Goal: Information Seeking & Learning: Check status

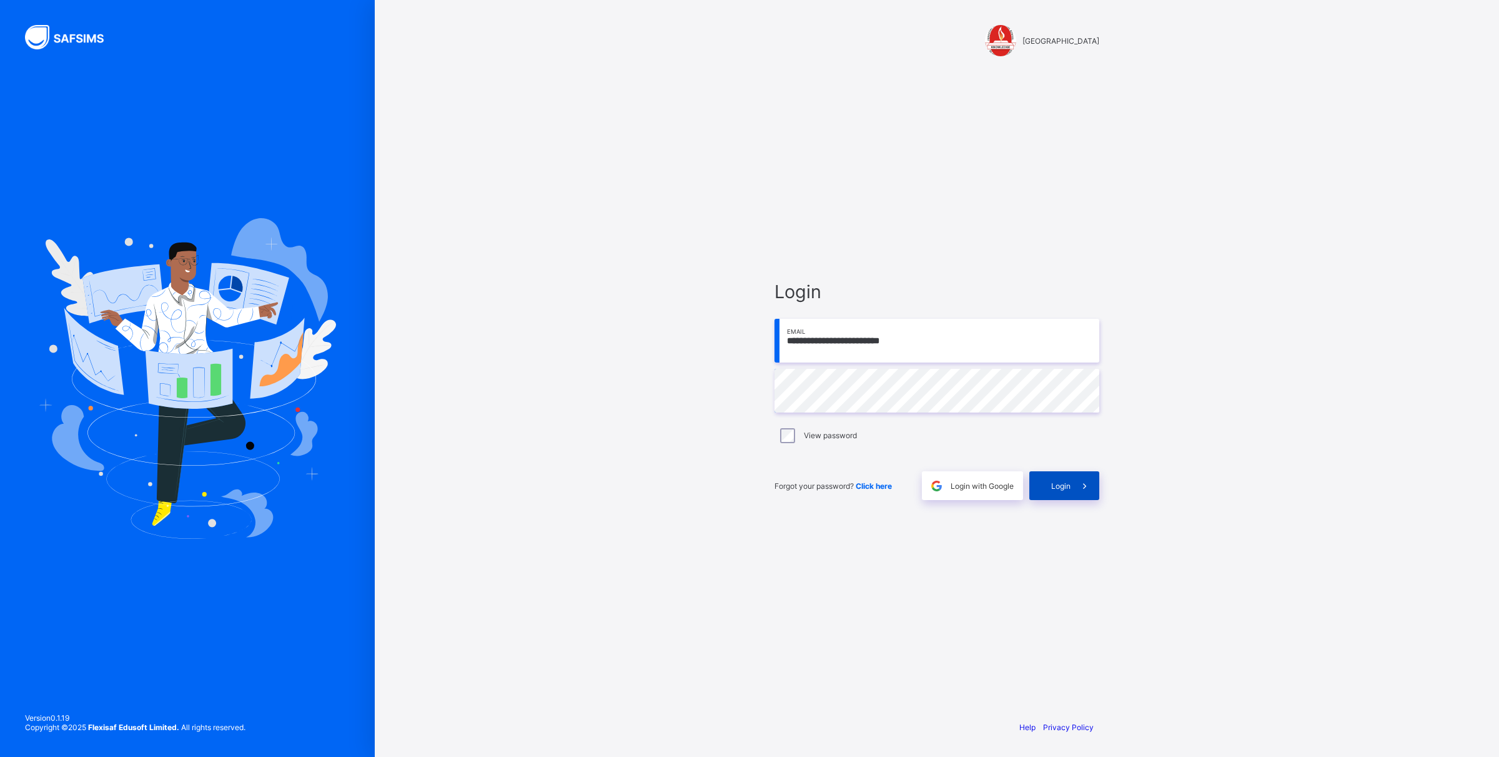
click at [1087, 482] on icon at bounding box center [1084, 486] width 13 height 12
click at [889, 350] on input "email" at bounding box center [937, 341] width 325 height 44
type input "**********"
click at [792, 444] on div "View password" at bounding box center [937, 435] width 325 height 26
click at [1064, 492] on div "Login" at bounding box center [1065, 485] width 70 height 29
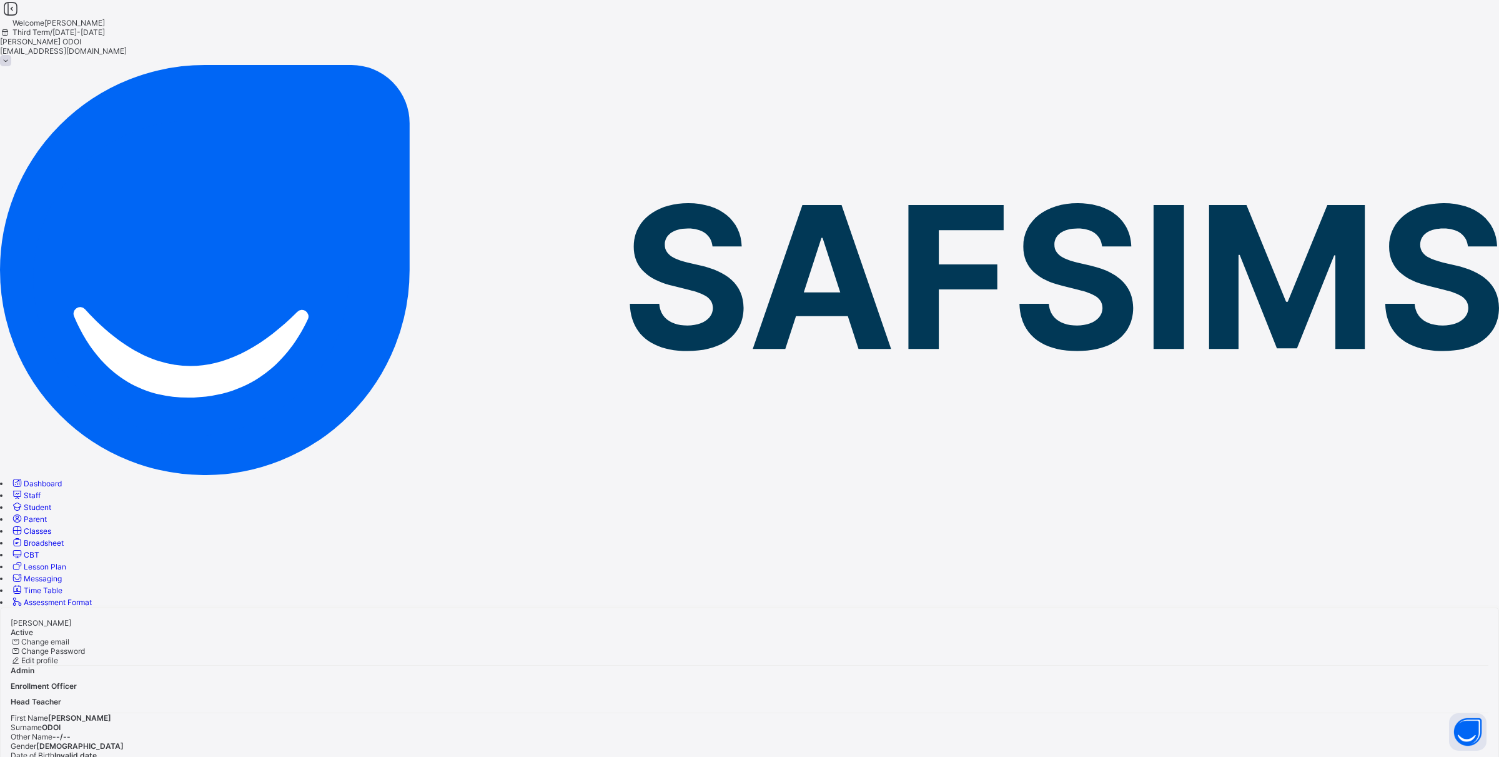
click at [64, 538] on span "Broadsheet" at bounding box center [44, 542] width 40 height 9
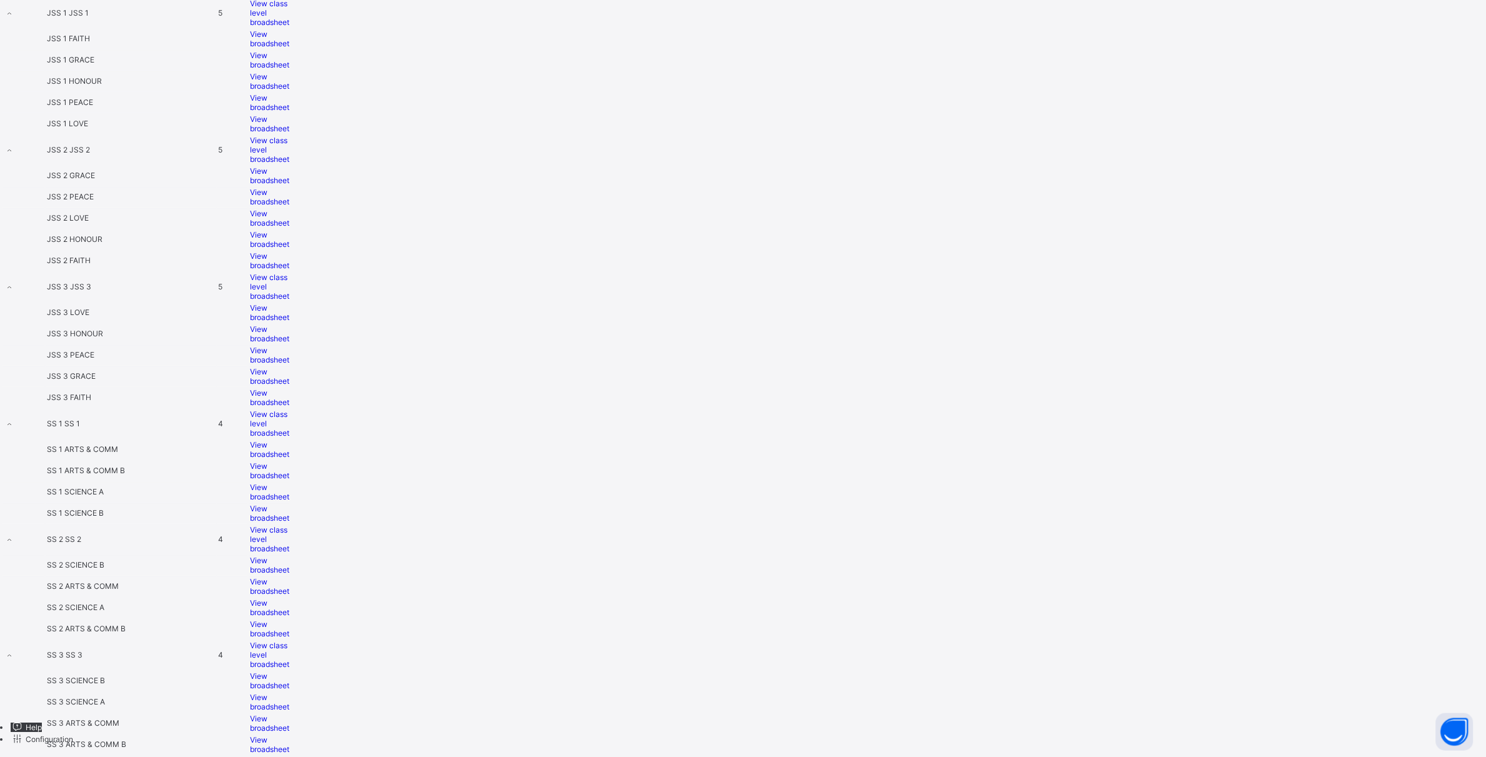
scroll to position [1509, 0]
click at [289, 461] on span "View broadsheet" at bounding box center [269, 470] width 39 height 19
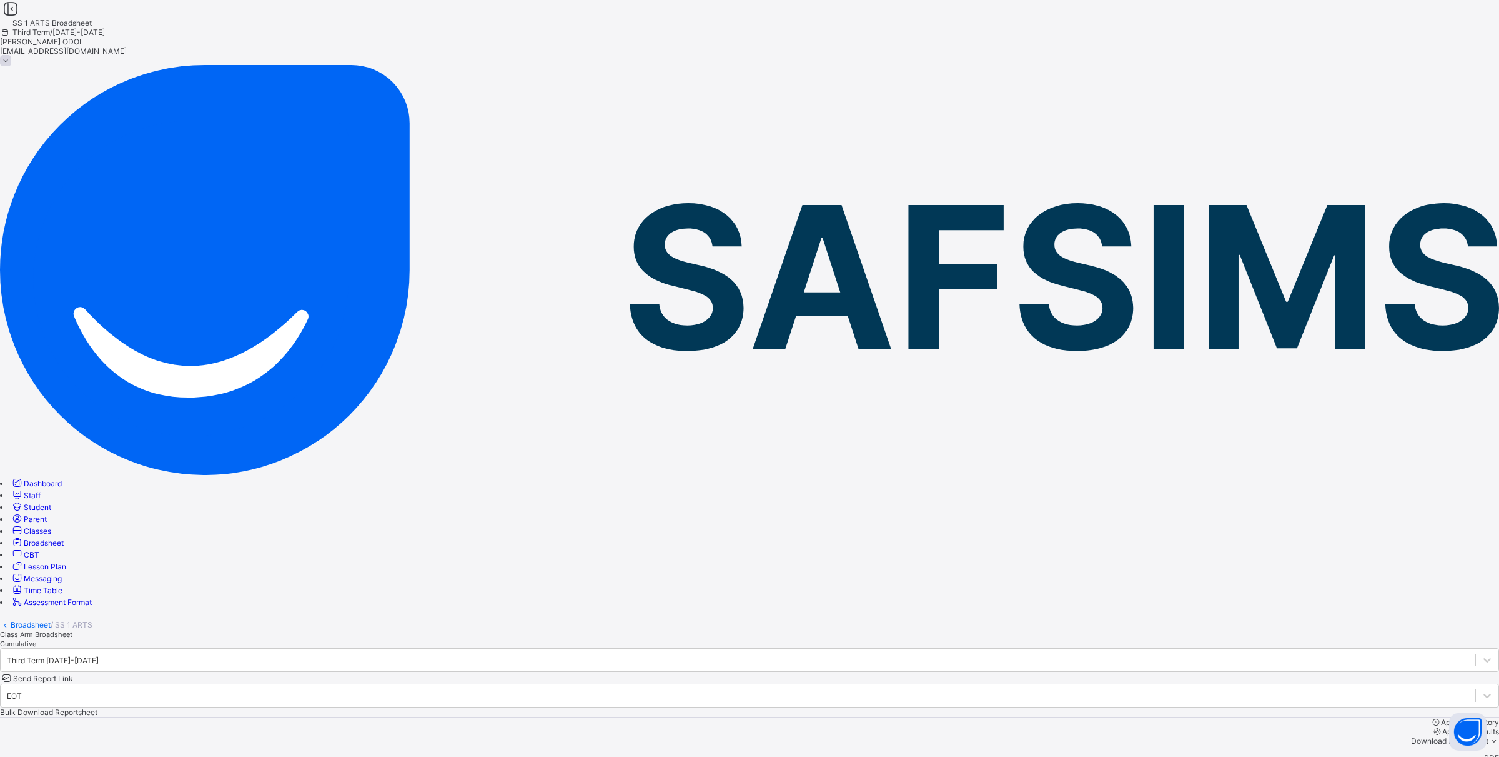
click at [966, 648] on div "Third Term 2024-2025 Send Report Link EOT Bulk Download Reportsheet" at bounding box center [749, 682] width 1499 height 69
click at [1442, 727] on span "Approve Results" at bounding box center [1470, 731] width 57 height 9
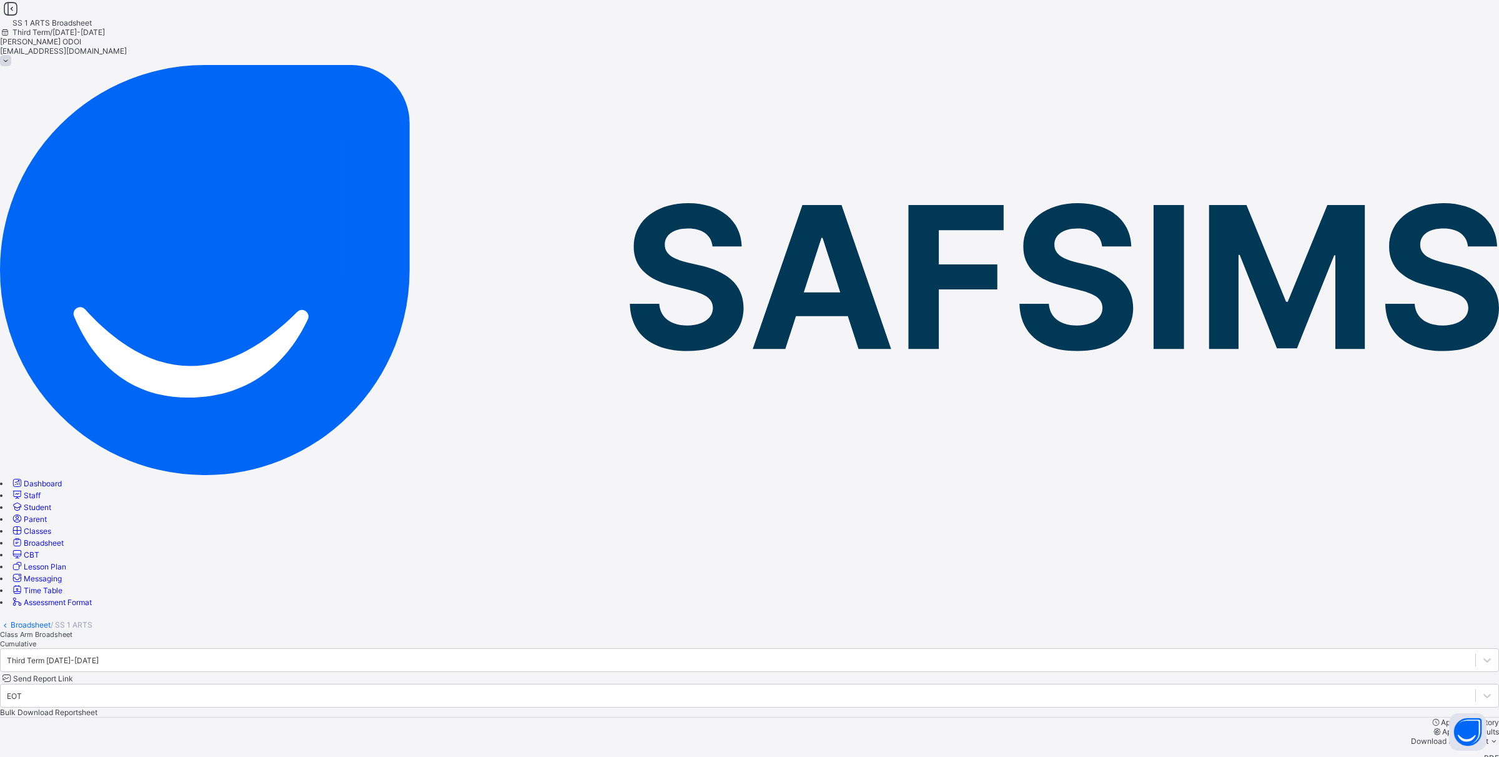
scroll to position [625, 0]
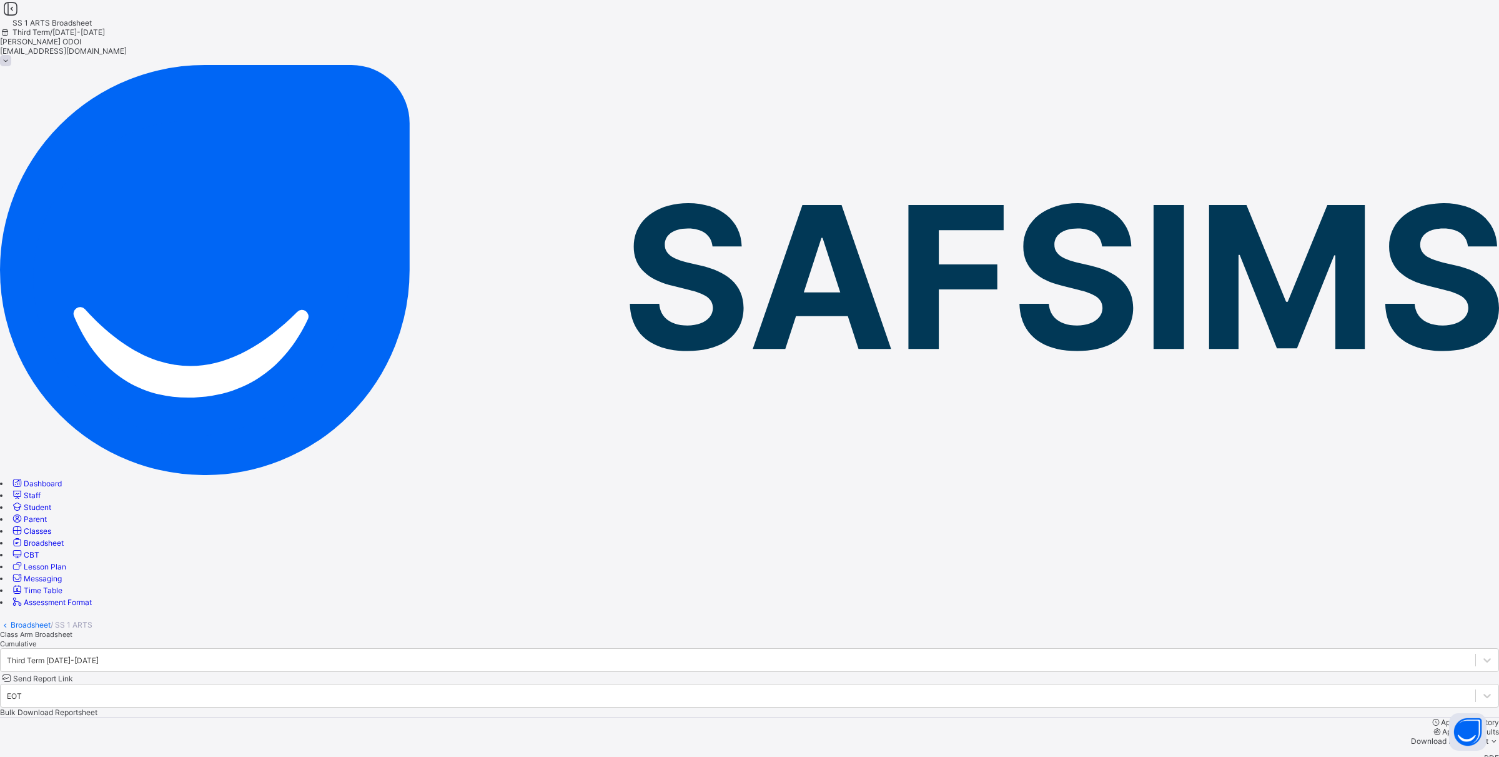
click at [97, 707] on span "Bulk Download Reportsheet" at bounding box center [48, 711] width 97 height 9
click at [980, 675] on div "Resume" at bounding box center [749, 679] width 1499 height 9
click at [72, 630] on span "Class Arm Broadsheet" at bounding box center [36, 634] width 72 height 9
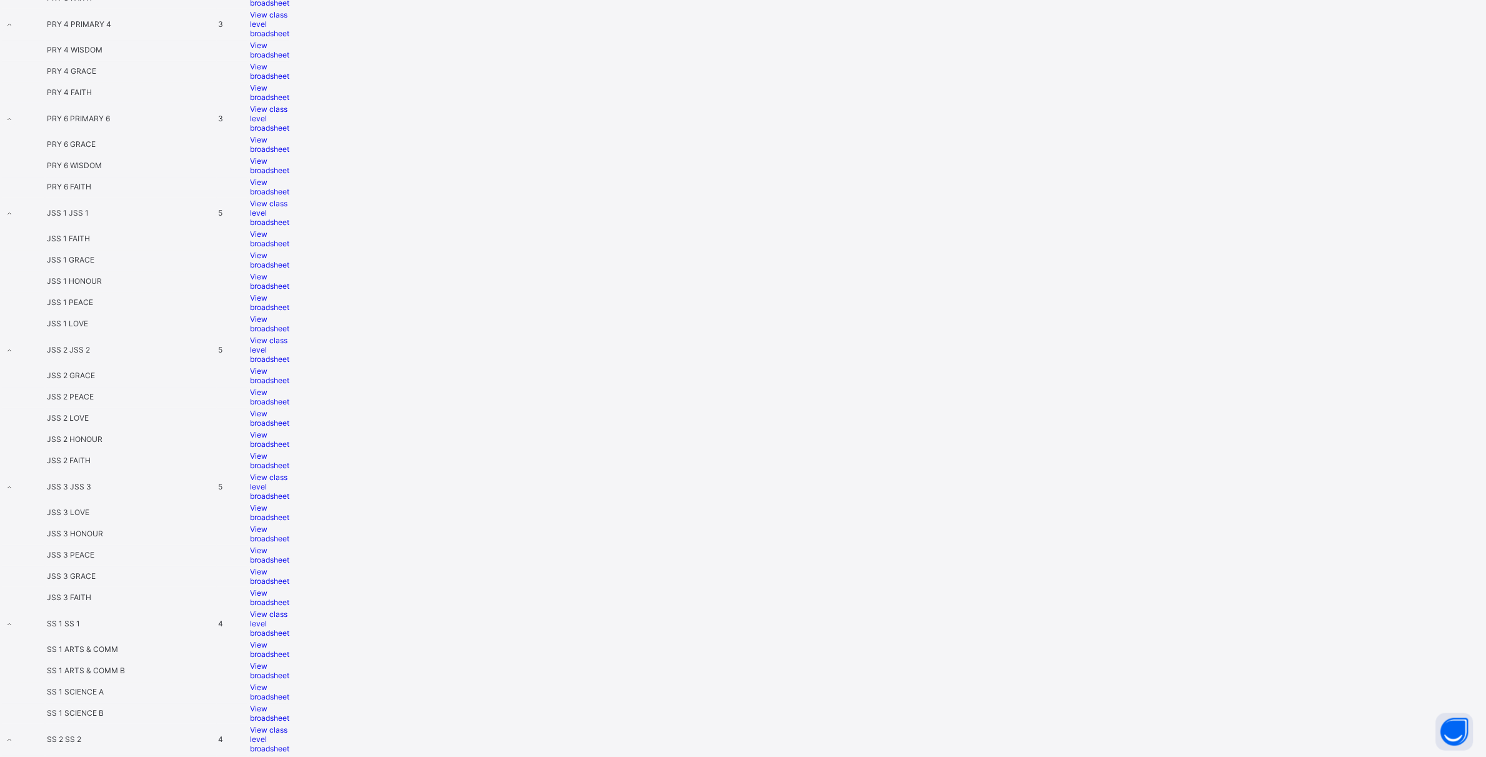
scroll to position [1171, 0]
click at [216, 454] on td "JSS 3 HONOUR" at bounding box center [131, 464] width 170 height 20
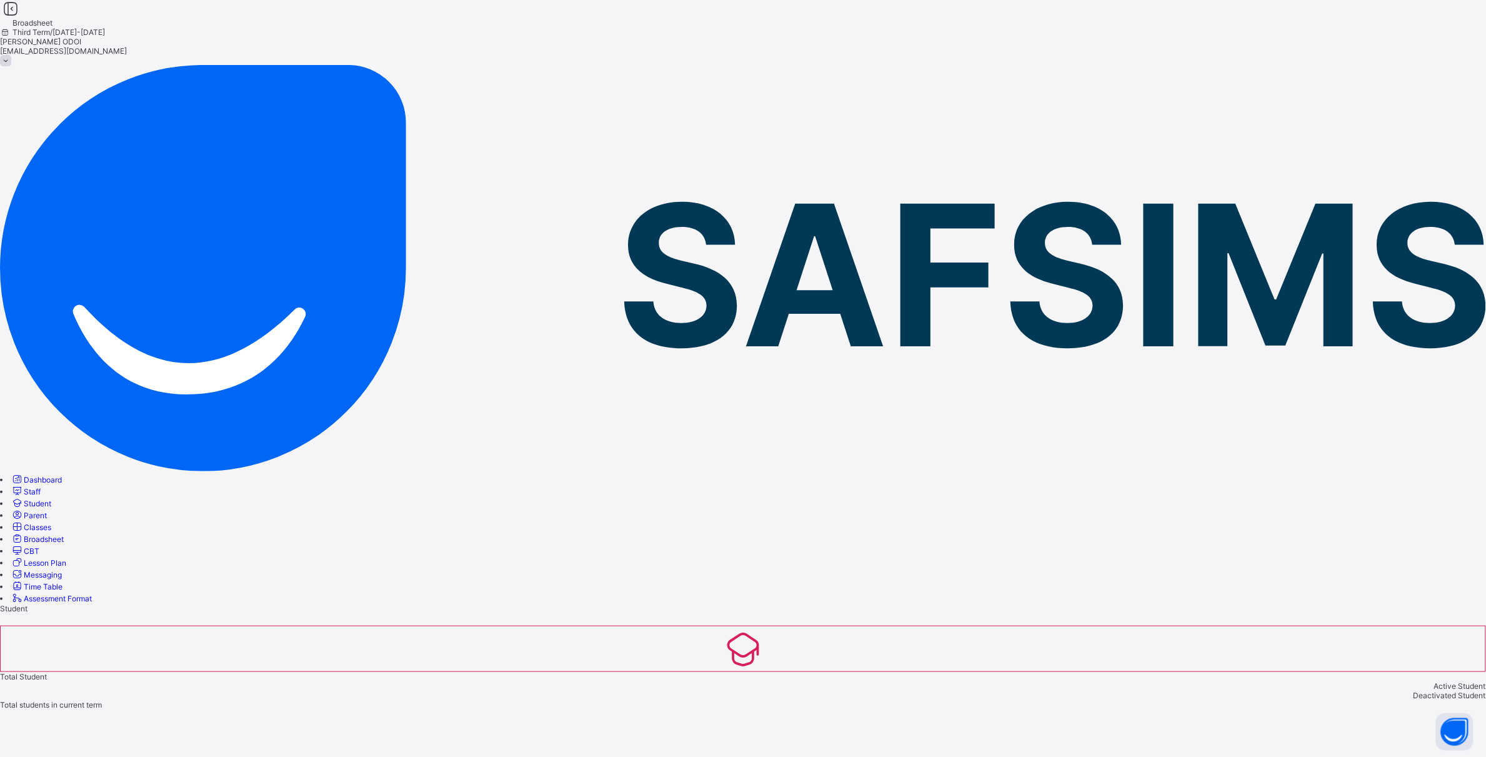
type input "**********"
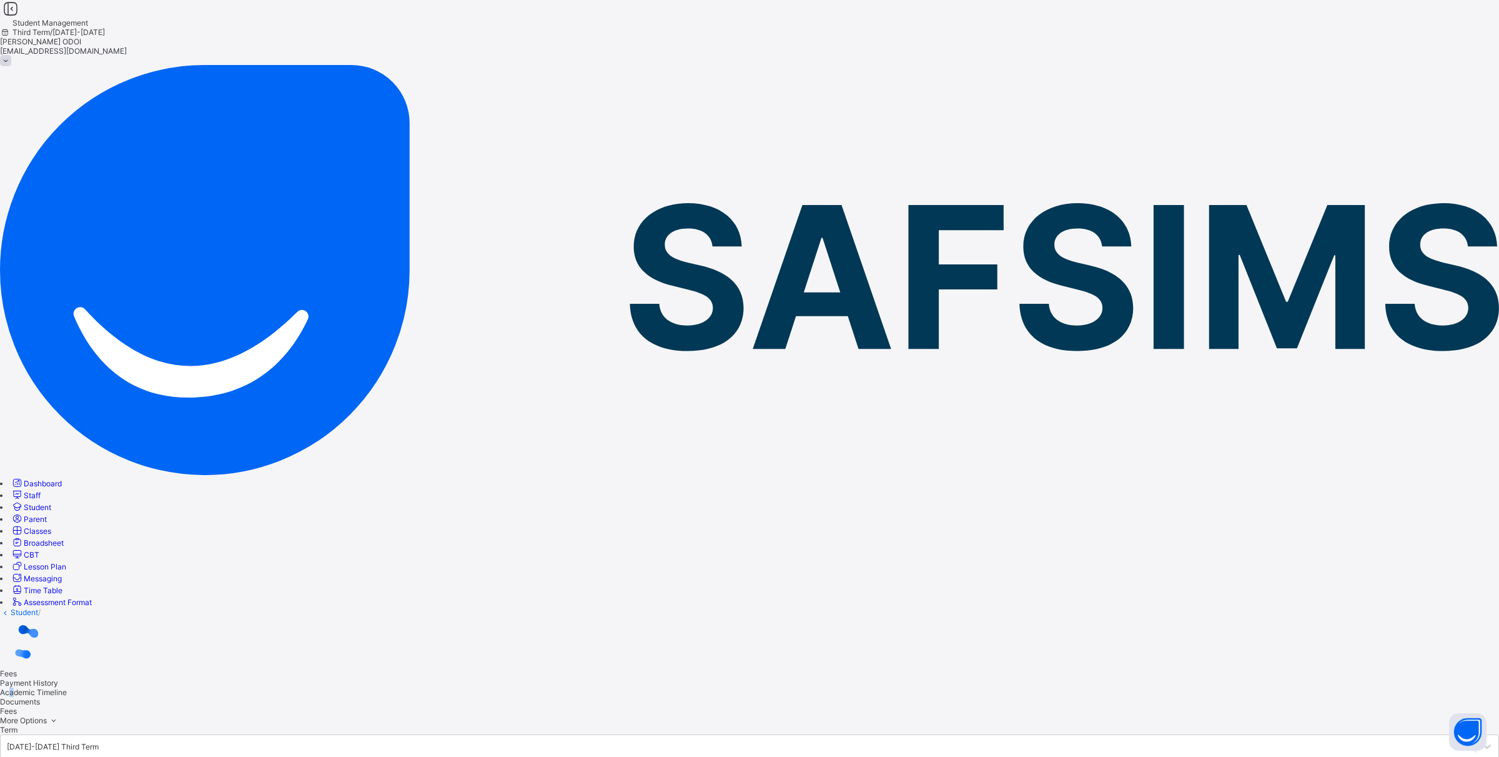
click at [297, 687] on div "Academic Timeline" at bounding box center [749, 691] width 1499 height 9
click at [57, 538] on link "Broadsheet" at bounding box center [37, 542] width 53 height 9
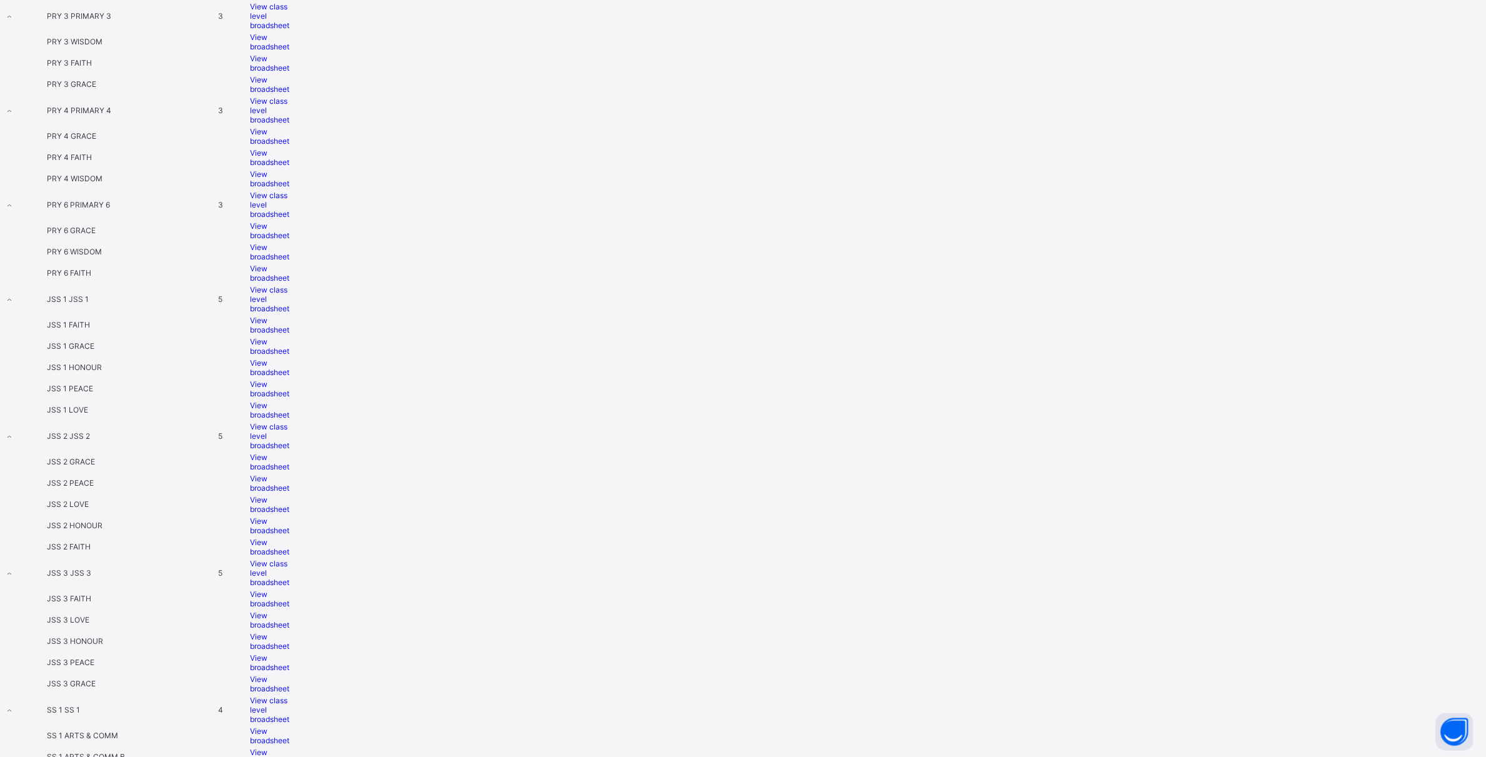
scroll to position [1249, 0]
click at [289, 532] on span "View broadsheet" at bounding box center [269, 522] width 39 height 19
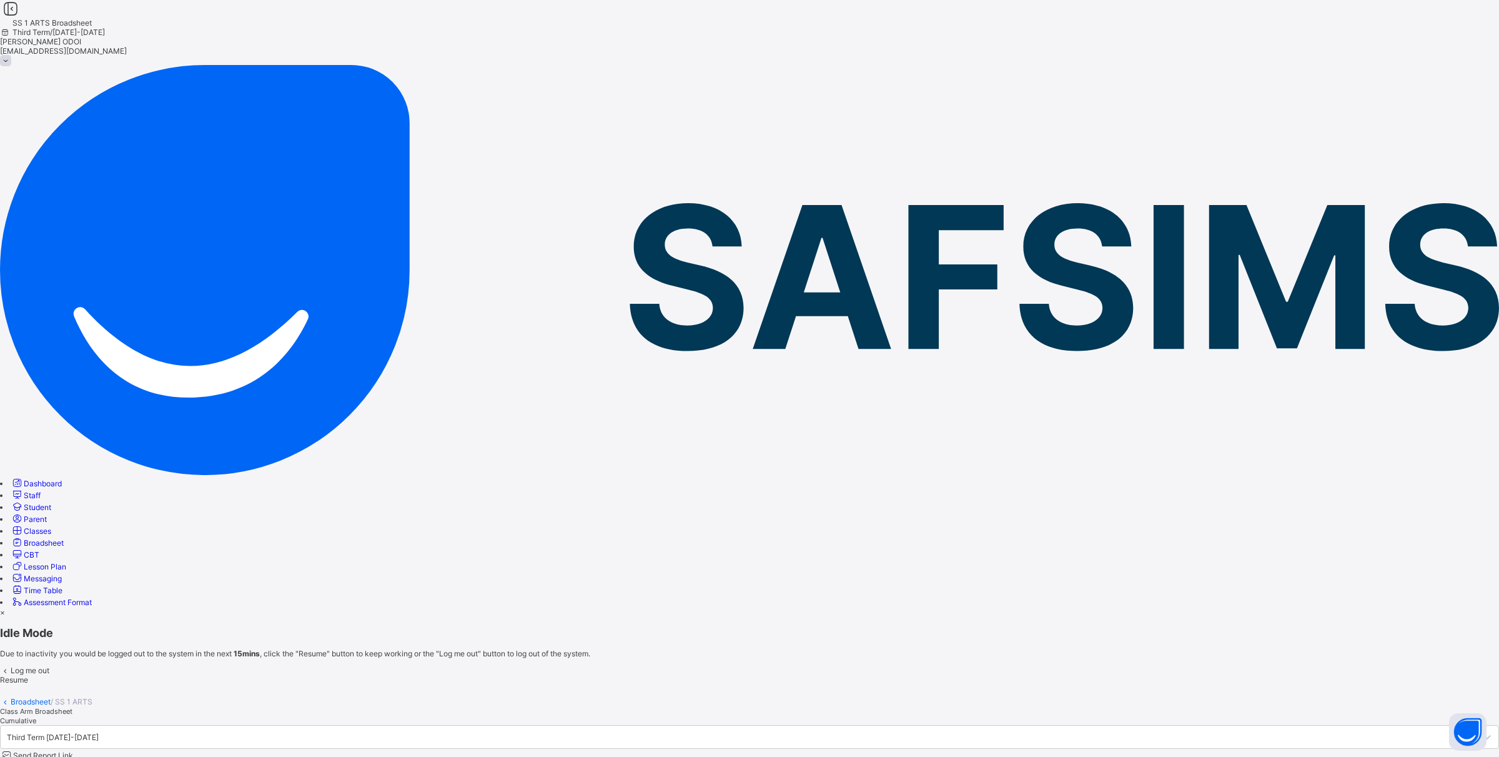
click at [28, 675] on span "Resume" at bounding box center [14, 679] width 28 height 9
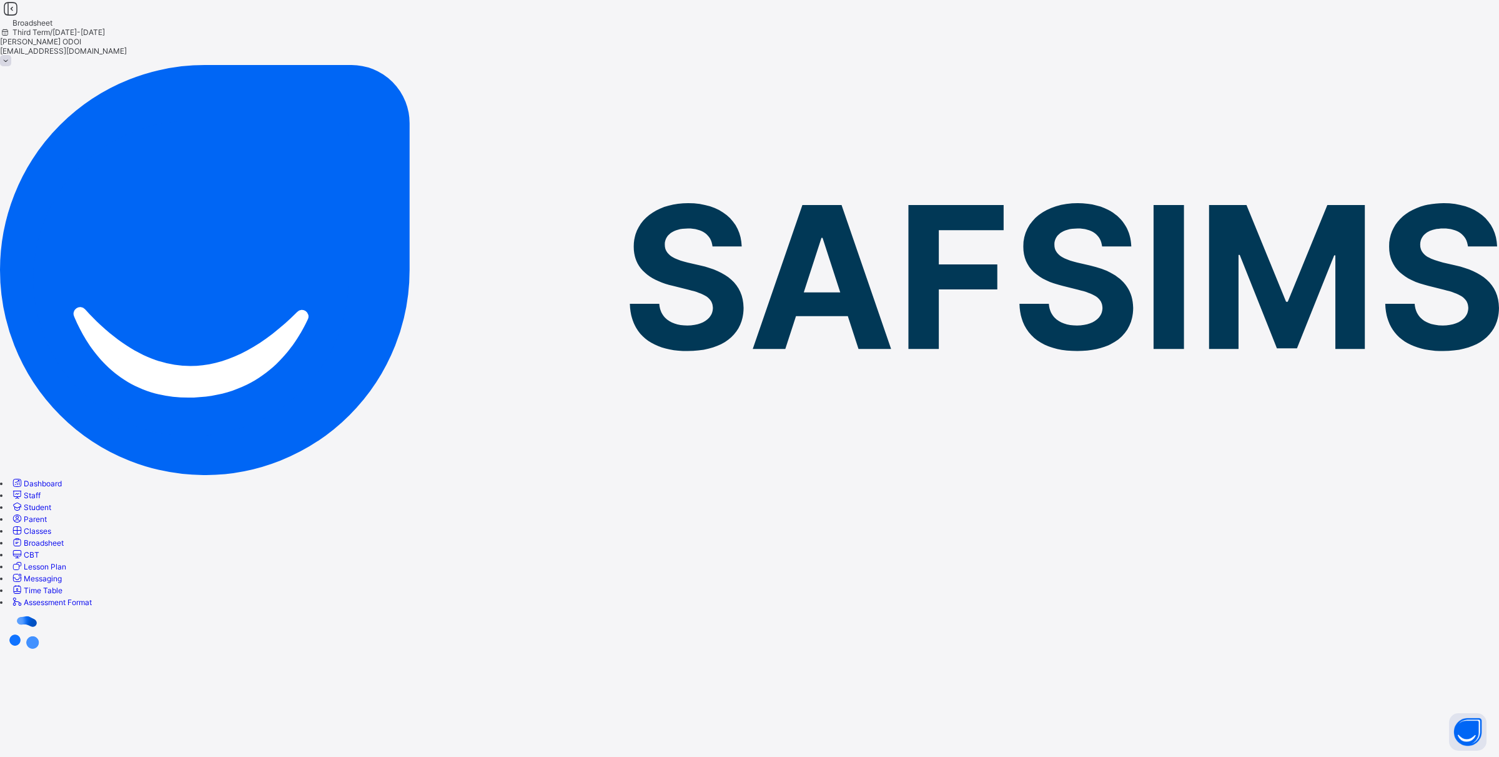
click at [51, 502] on span "Student" at bounding box center [37, 506] width 27 height 9
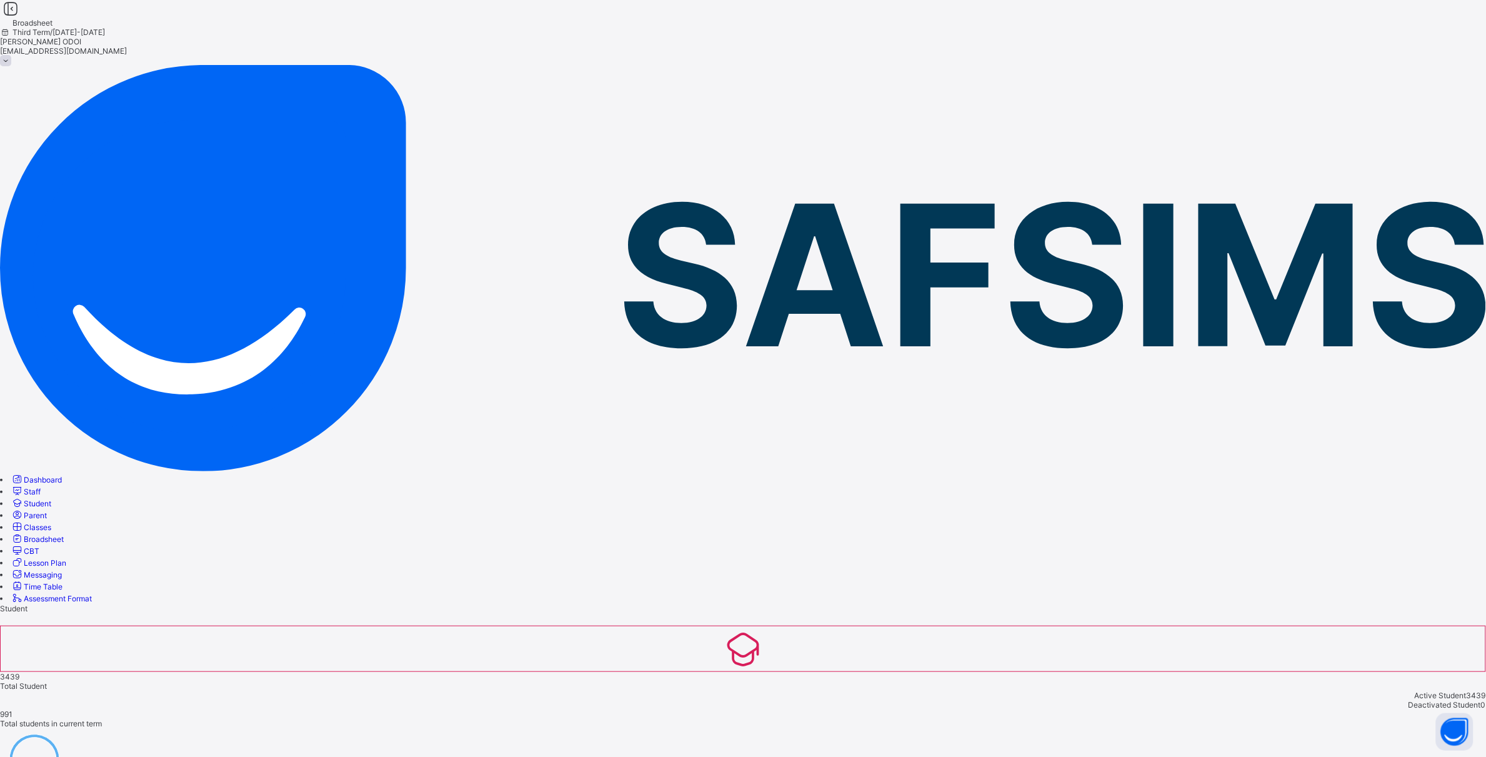
type input "**********"
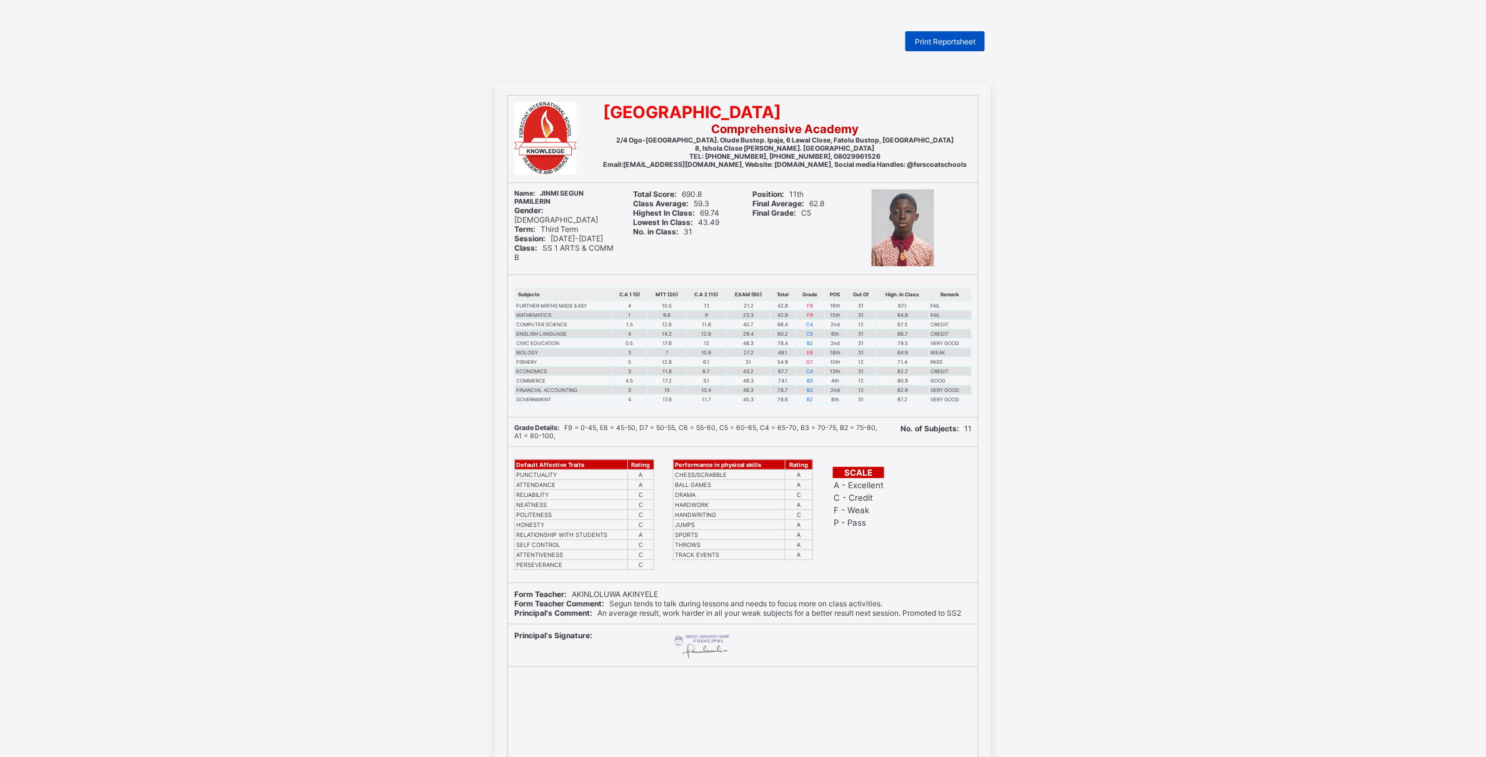
click at [951, 42] on span "Print Reportsheet" at bounding box center [945, 41] width 61 height 9
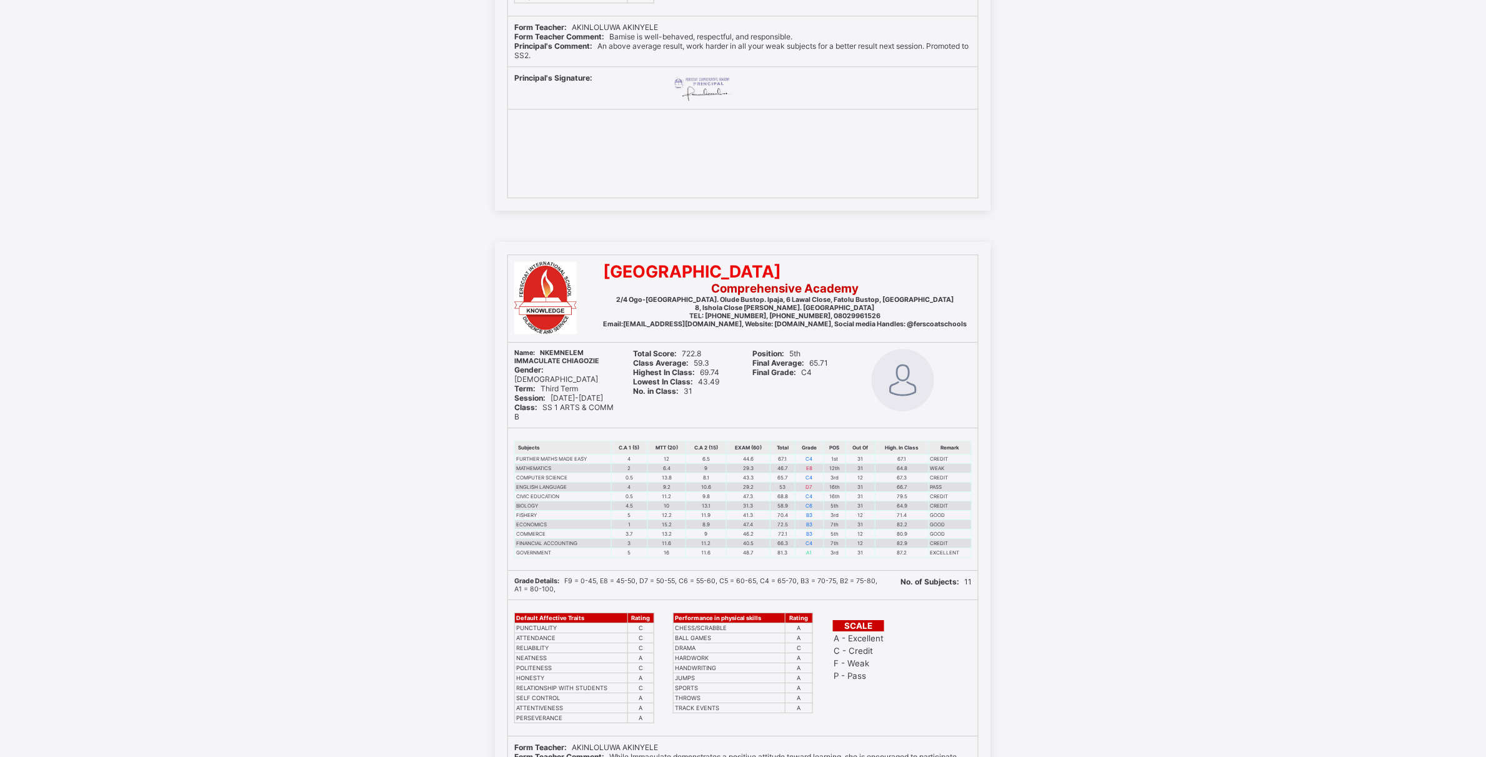
scroll to position [1171, 0]
